Goal: Check status: Check status

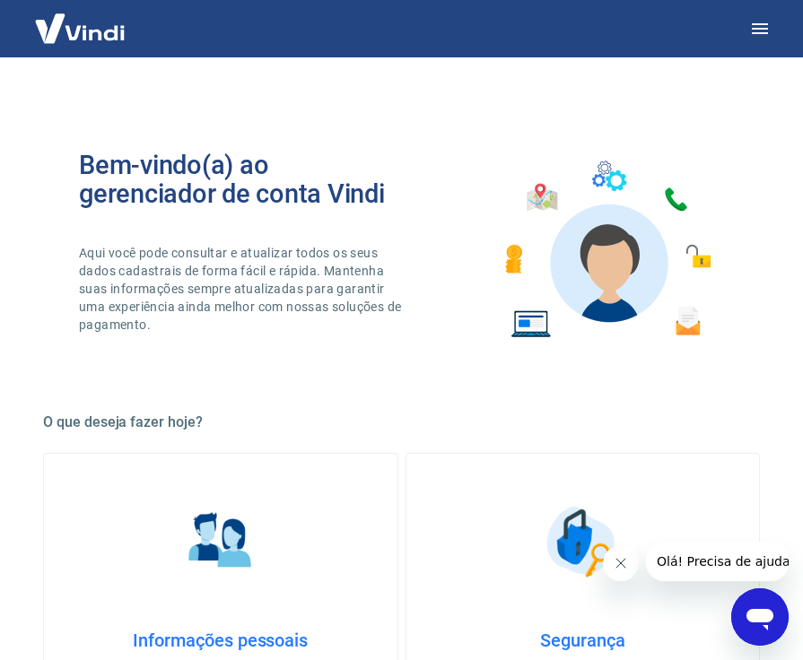
scroll to position [793, 0]
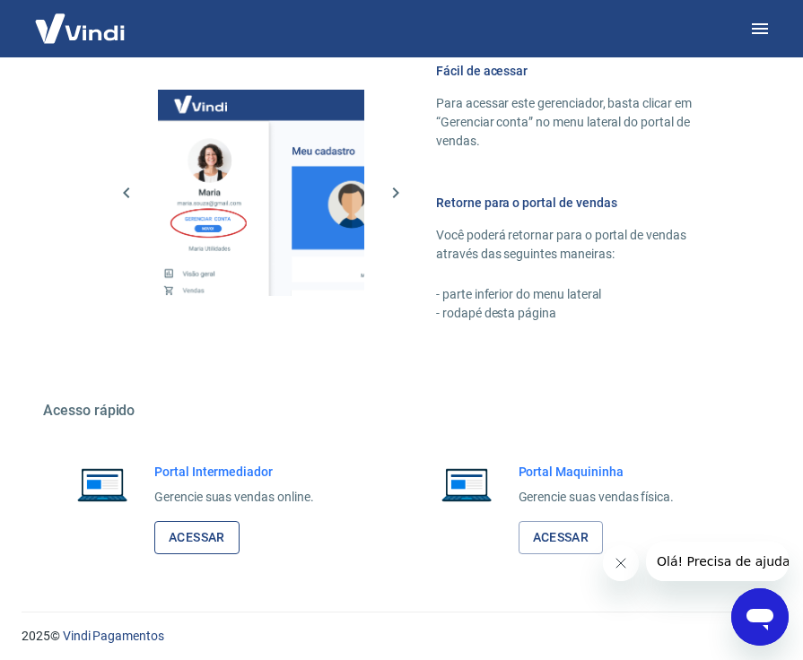
click at [199, 539] on link "Acessar" at bounding box center [196, 537] width 85 height 33
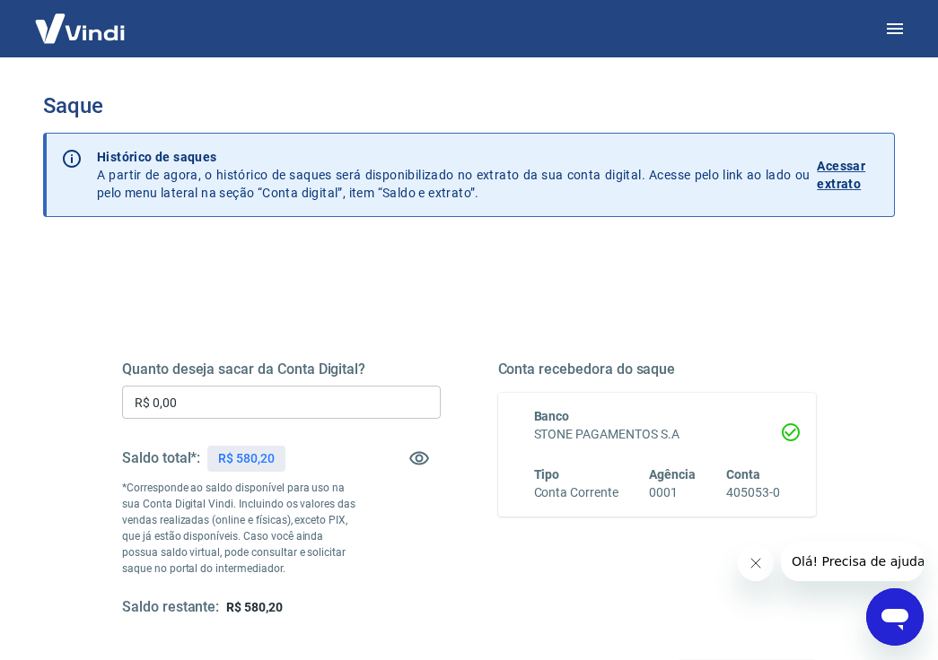
click at [840, 188] on p "Acessar extrato" at bounding box center [847, 175] width 63 height 36
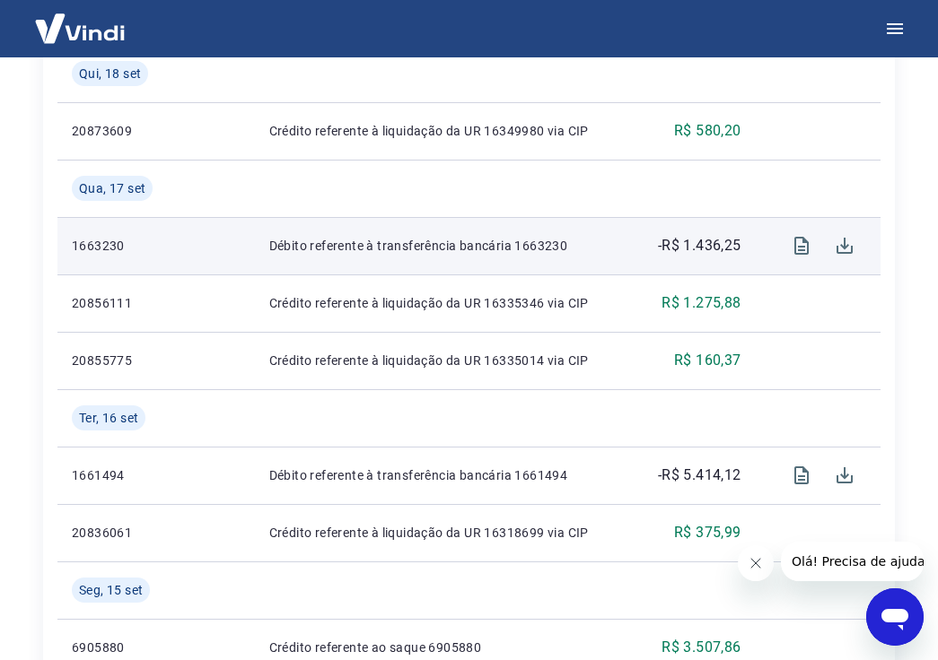
scroll to position [538, 0]
